Goal: Task Accomplishment & Management: Use online tool/utility

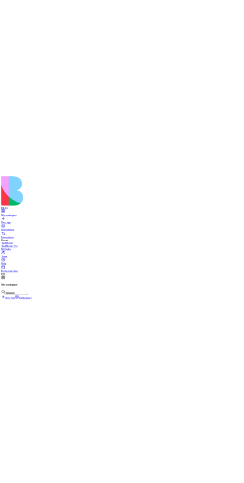
scroll to position [88271, 0]
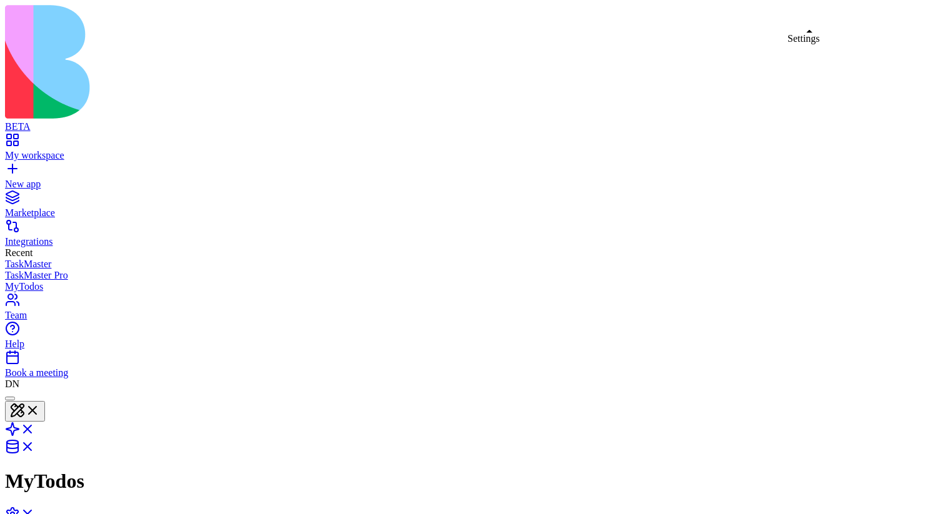
click at [35, 513] on link at bounding box center [20, 518] width 30 height 11
click at [34, 150] on div "My workspace" at bounding box center [472, 155] width 935 height 11
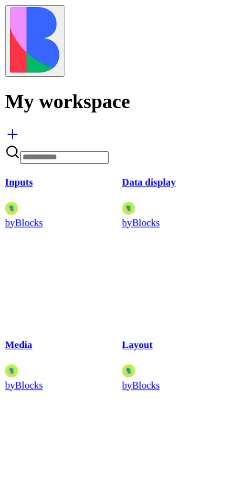
click at [21, 25] on img at bounding box center [34, 40] width 49 height 66
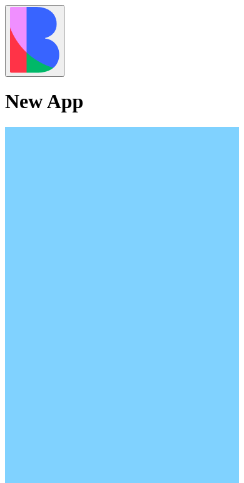
click at [20, 22] on img at bounding box center [34, 40] width 49 height 66
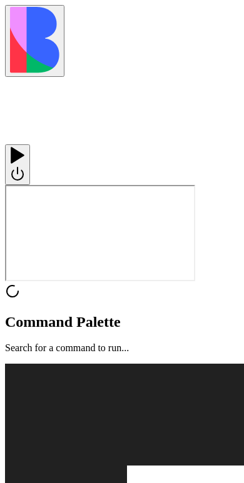
click at [23, 24] on img at bounding box center [34, 40] width 49 height 66
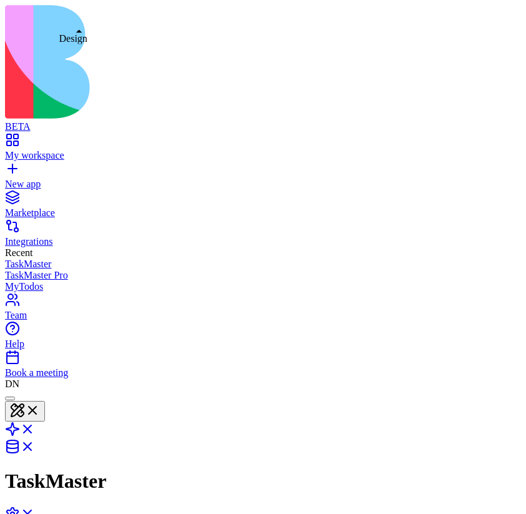
click at [45, 401] on button at bounding box center [25, 411] width 40 height 21
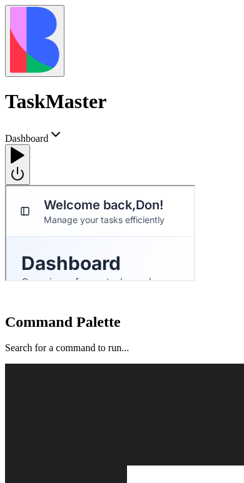
click at [21, 22] on img at bounding box center [34, 40] width 49 height 66
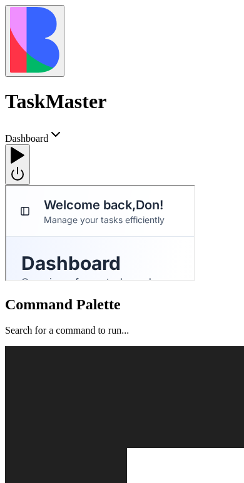
click at [25, 146] on div at bounding box center [17, 146] width 15 height 0
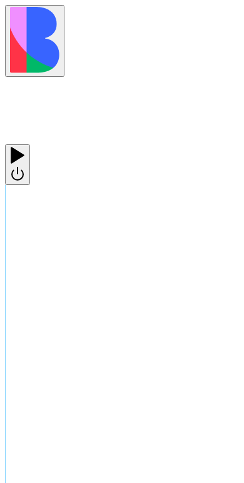
scroll to position [209, 0]
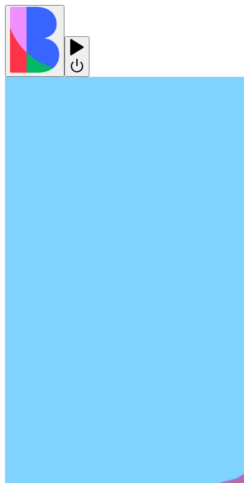
click at [84, 38] on div at bounding box center [76, 56] width 15 height 37
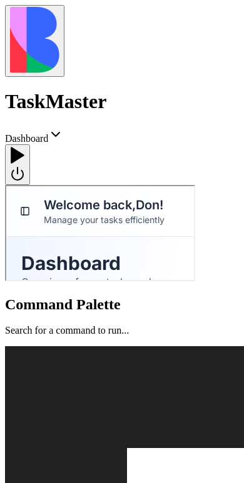
click at [25, 146] on div at bounding box center [17, 164] width 15 height 37
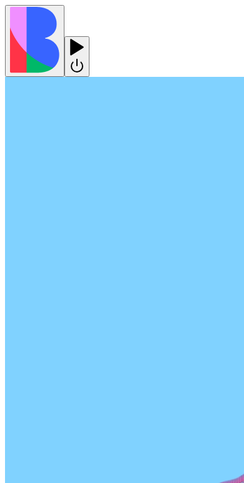
click at [84, 38] on div at bounding box center [76, 38] width 15 height 0
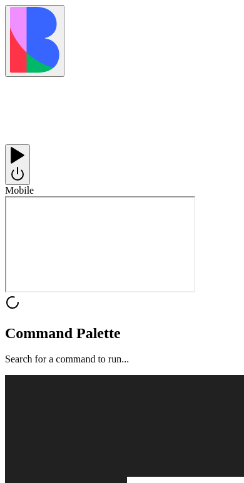
scroll to position [0, 0]
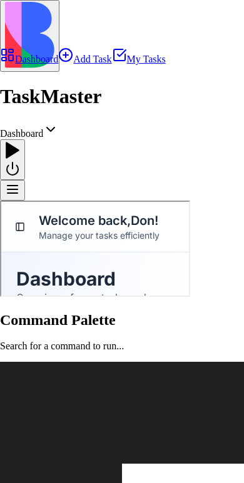
click at [43, 128] on span "Dashboard" at bounding box center [21, 133] width 43 height 11
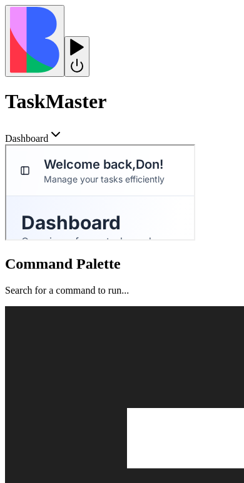
click at [128, 42] on header at bounding box center [122, 41] width 234 height 72
click at [117, 41] on header at bounding box center [122, 41] width 234 height 72
click at [117, 32] on header at bounding box center [122, 41] width 234 height 72
click at [122, 42] on header at bounding box center [122, 41] width 234 height 72
click at [133, 27] on header at bounding box center [122, 41] width 234 height 72
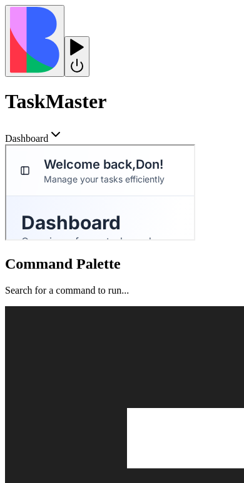
click at [141, 23] on header at bounding box center [122, 41] width 234 height 72
click at [152, 23] on header at bounding box center [122, 41] width 234 height 72
click at [145, 23] on header at bounding box center [122, 41] width 234 height 72
click at [147, 24] on header at bounding box center [122, 41] width 234 height 72
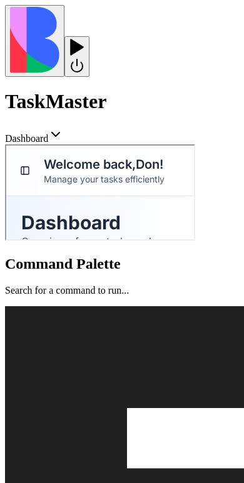
click at [147, 24] on header at bounding box center [122, 41] width 234 height 72
click at [131, 31] on header at bounding box center [122, 41] width 234 height 72
click at [137, 32] on header at bounding box center [122, 41] width 234 height 72
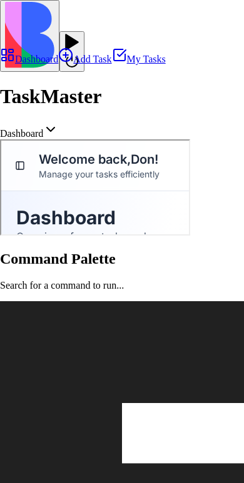
click at [58, 122] on icon at bounding box center [50, 129] width 15 height 15
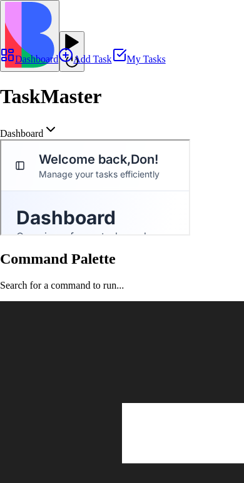
click at [89, 64] on link "Add Task" at bounding box center [84, 59] width 53 height 11
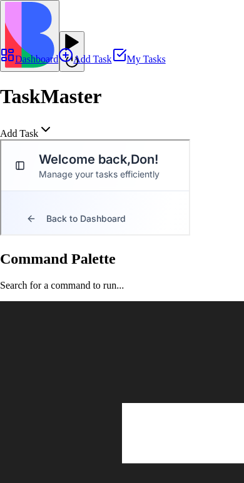
click at [112, 64] on link "My Tasks" at bounding box center [139, 59] width 54 height 11
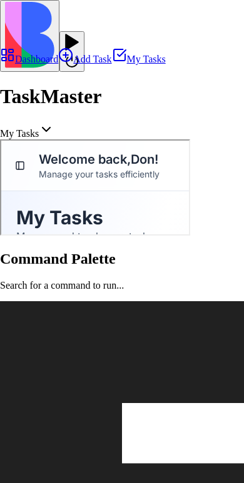
click at [58, 64] on link "Dashboard" at bounding box center [29, 59] width 58 height 11
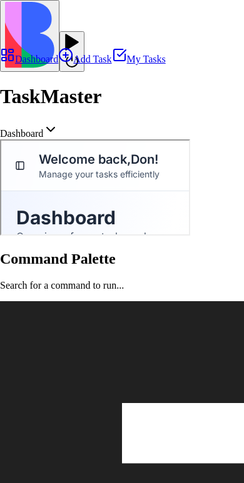
click at [100, 64] on link "Add Task" at bounding box center [84, 59] width 53 height 11
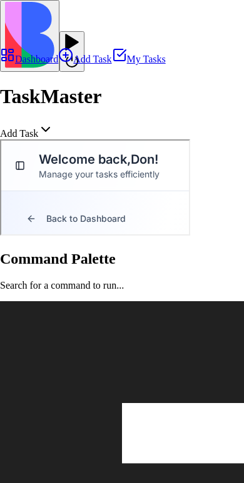
click at [112, 64] on link "My Tasks" at bounding box center [139, 59] width 54 height 11
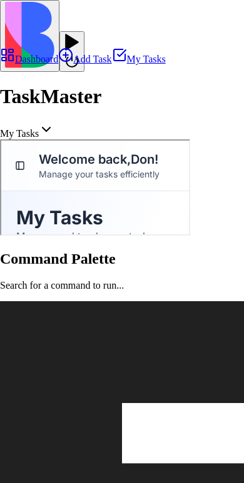
click at [58, 64] on link "Dashboard" at bounding box center [29, 59] width 58 height 11
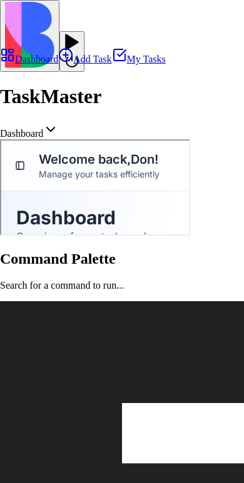
click at [97, 64] on link "Add Task" at bounding box center [84, 59] width 53 height 11
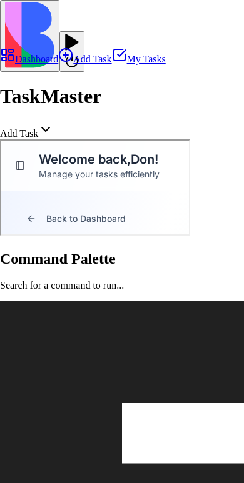
click at [58, 63] on link "Dashboard" at bounding box center [29, 59] width 58 height 11
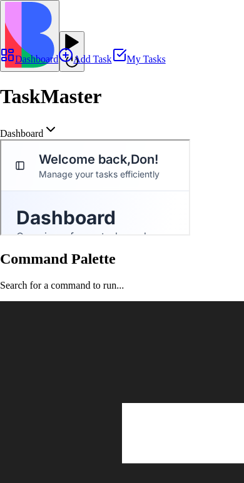
click at [107, 64] on link "Add Task" at bounding box center [84, 59] width 53 height 11
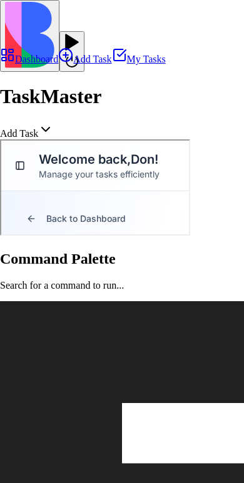
click at [68, 64] on link "Add Task" at bounding box center [84, 59] width 53 height 11
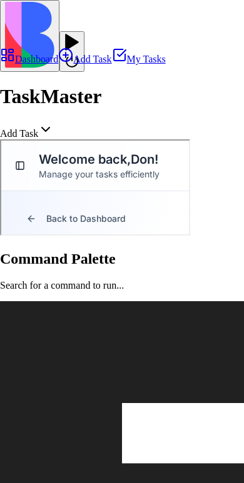
click at [58, 64] on link "Dashboard" at bounding box center [29, 59] width 58 height 11
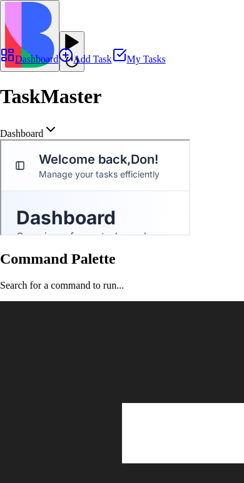
click at [74, 64] on link "Add Task" at bounding box center [84, 59] width 53 height 11
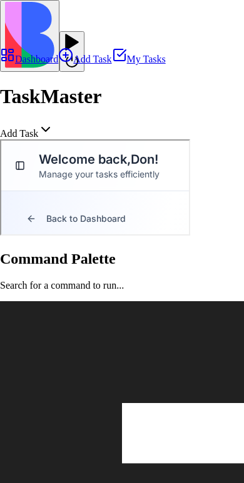
click at [112, 64] on link "My Tasks" at bounding box center [139, 59] width 54 height 11
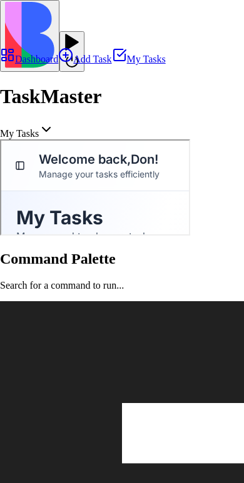
click at [57, 64] on link "Dashboard" at bounding box center [29, 59] width 58 height 11
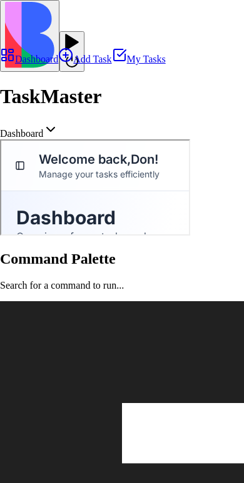
click at [58, 64] on link "Add Task" at bounding box center [84, 59] width 53 height 11
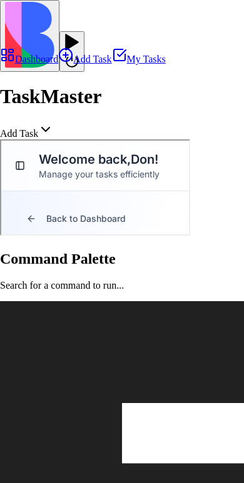
click at [67, 64] on link "Add Task" at bounding box center [84, 59] width 53 height 11
click at [112, 64] on link "My Tasks" at bounding box center [139, 59] width 54 height 11
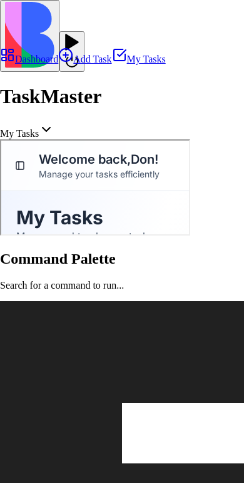
click at [69, 64] on link "Add Task" at bounding box center [84, 59] width 53 height 11
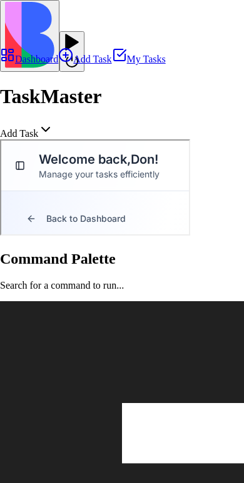
click at [84, 64] on link "Add Task" at bounding box center [84, 59] width 53 height 11
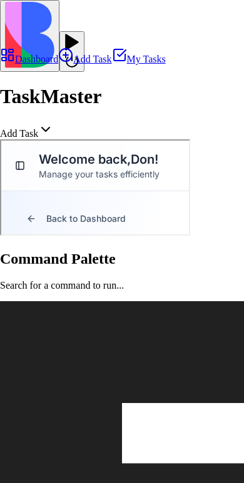
click at [112, 64] on link "My Tasks" at bounding box center [139, 59] width 54 height 11
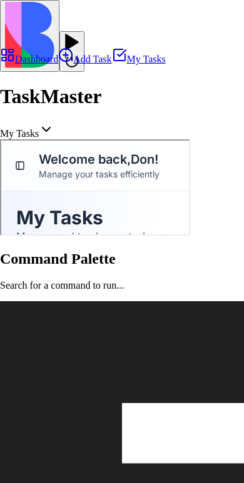
click at [105, 64] on link "Add Task" at bounding box center [84, 59] width 53 height 11
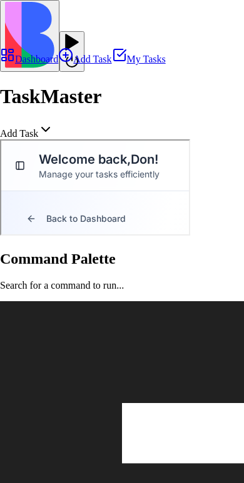
click at [58, 57] on link "Dashboard" at bounding box center [29, 59] width 58 height 11
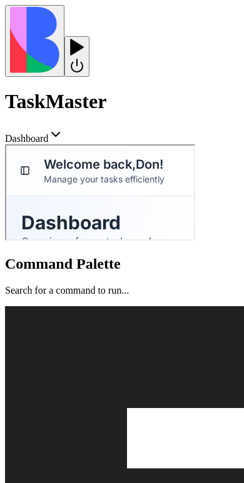
click at [89, 36] on button at bounding box center [76, 56] width 25 height 41
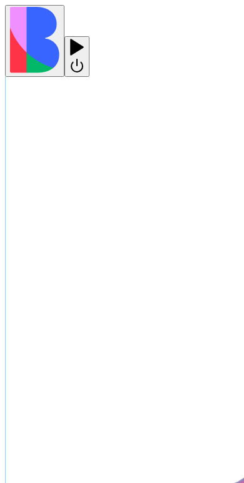
scroll to position [209, 0]
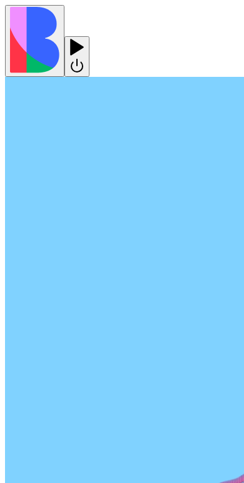
click at [89, 36] on button at bounding box center [76, 56] width 25 height 41
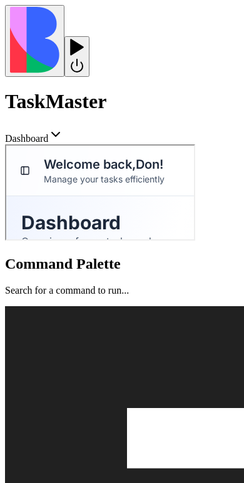
click at [89, 36] on button at bounding box center [76, 56] width 25 height 41
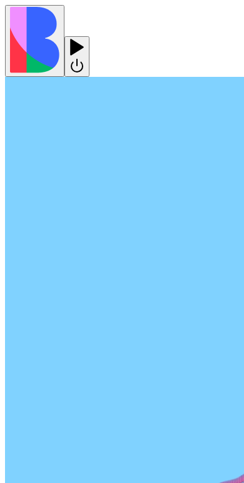
click at [89, 36] on button at bounding box center [76, 56] width 25 height 41
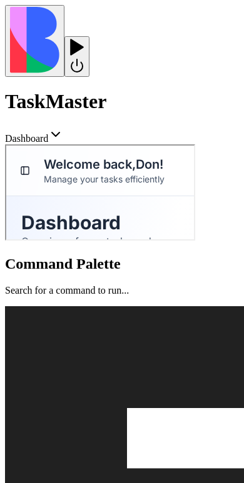
click at [89, 36] on button at bounding box center [76, 56] width 25 height 41
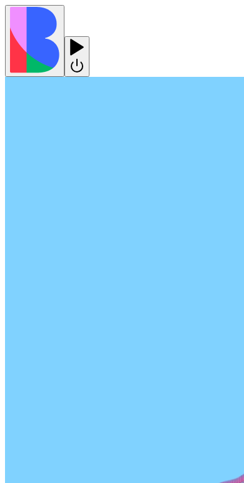
click at [84, 38] on div at bounding box center [76, 56] width 15 height 37
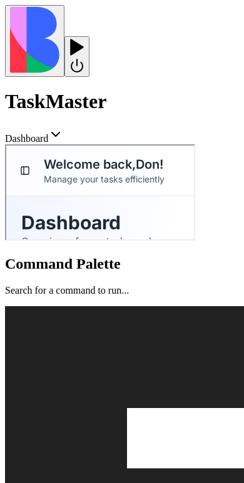
click at [84, 38] on div at bounding box center [76, 38] width 15 height 0
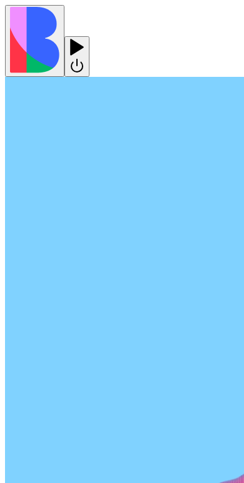
scroll to position [0, 0]
